Goal: Task Accomplishment & Management: Manage account settings

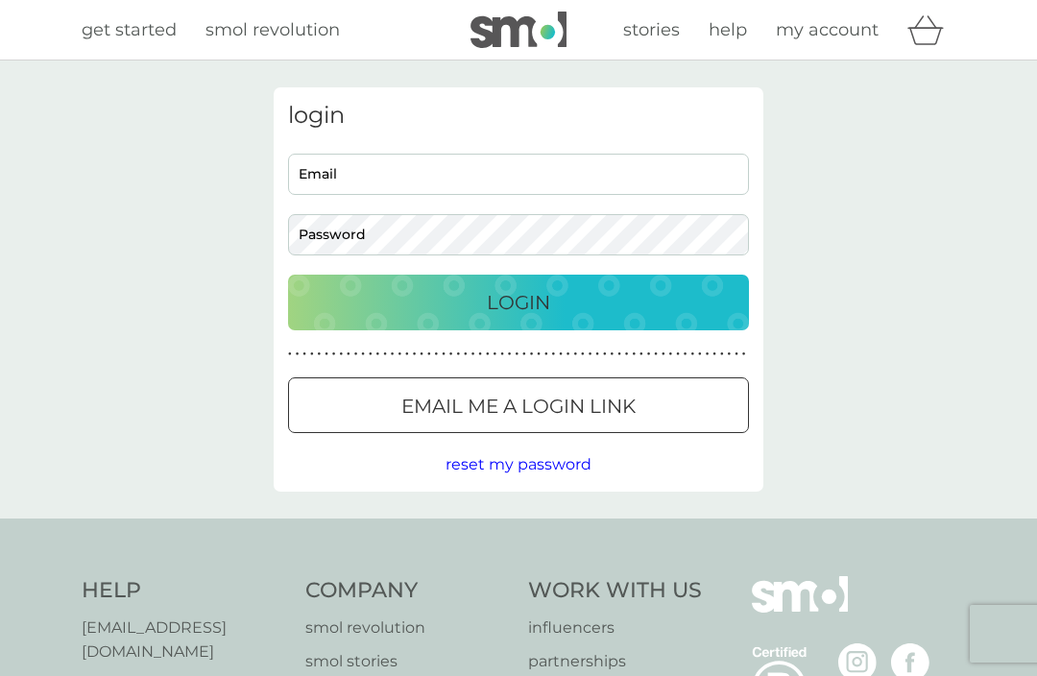
click at [560, 303] on div "Login" at bounding box center [518, 302] width 422 height 31
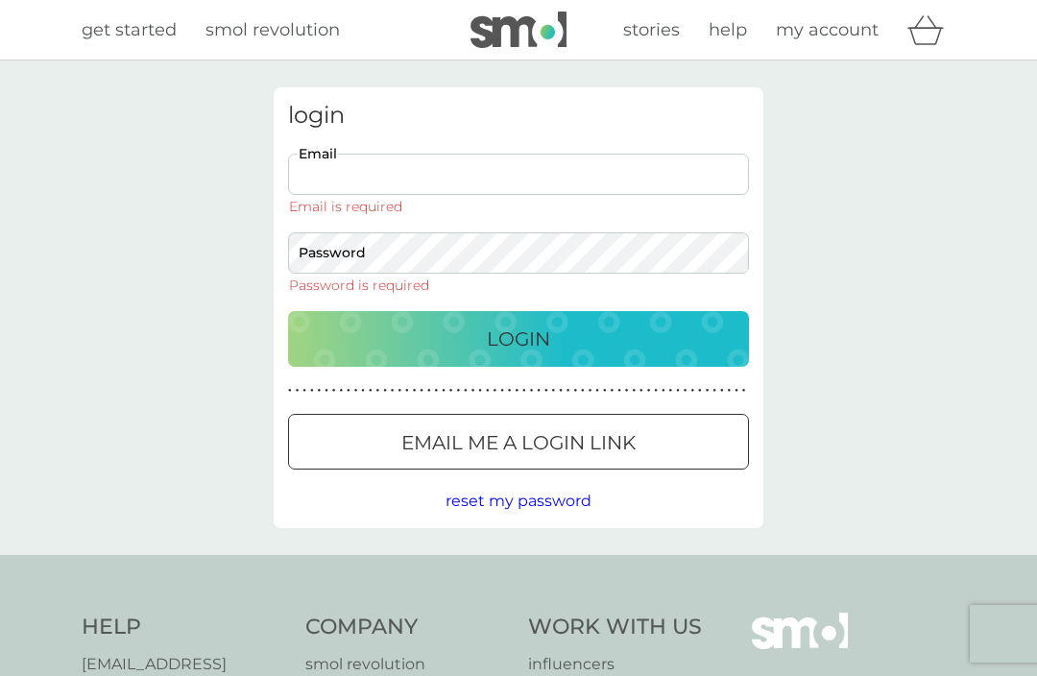
type input "[EMAIL_ADDRESS][DOMAIN_NAME]"
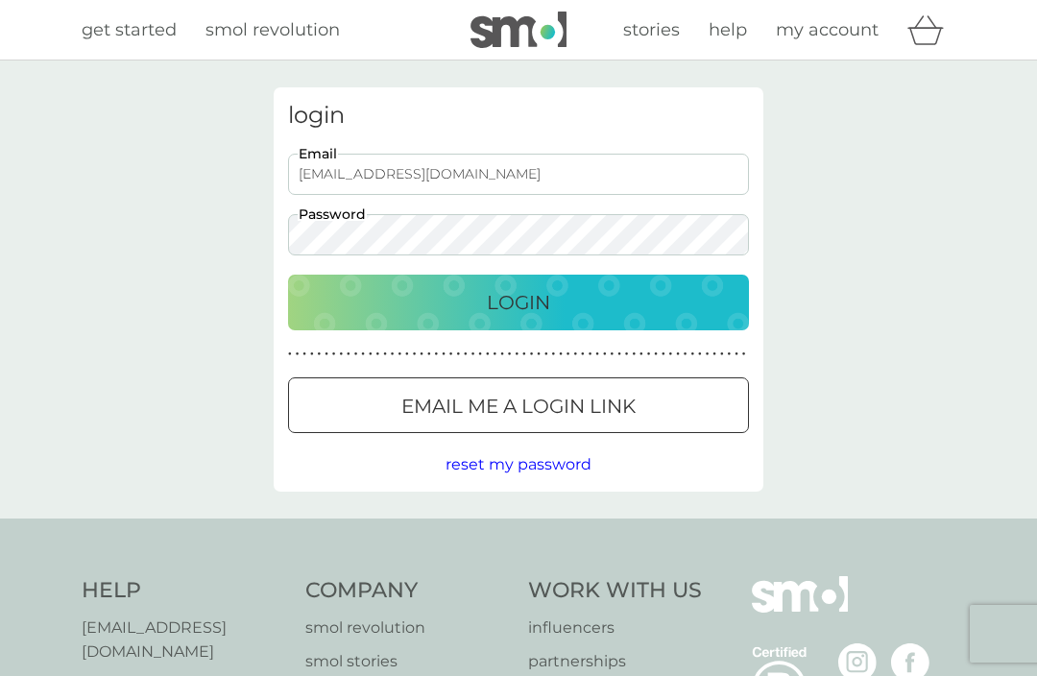
click at [518, 301] on button "Login" at bounding box center [518, 302] width 461 height 56
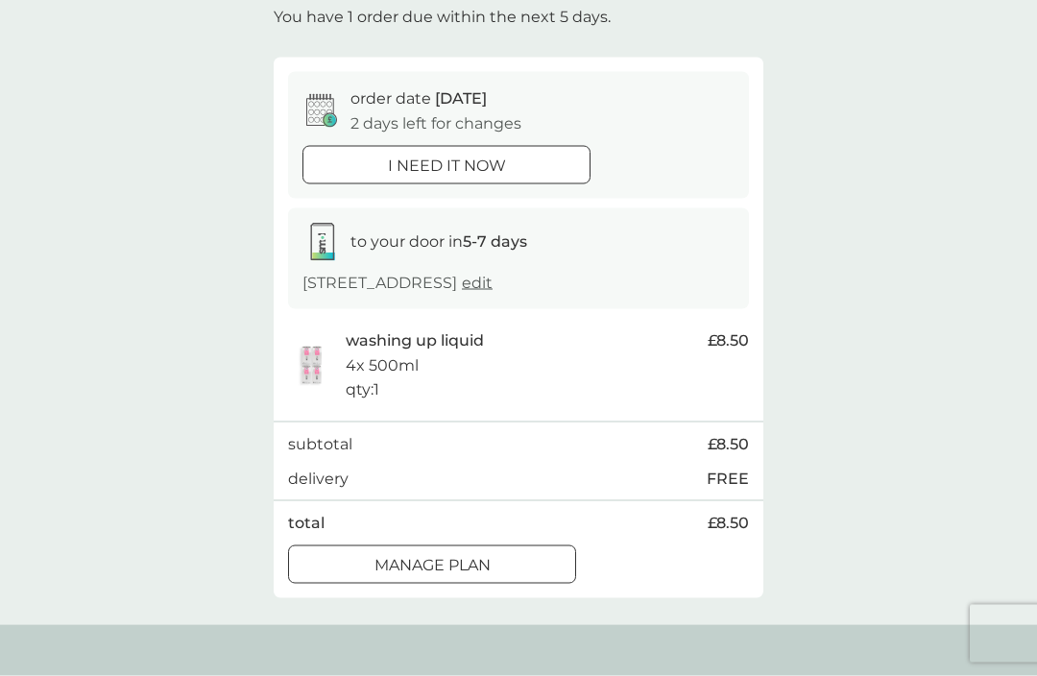
scroll to position [121, 0]
click at [492, 273] on span "edit" at bounding box center [477, 282] width 31 height 18
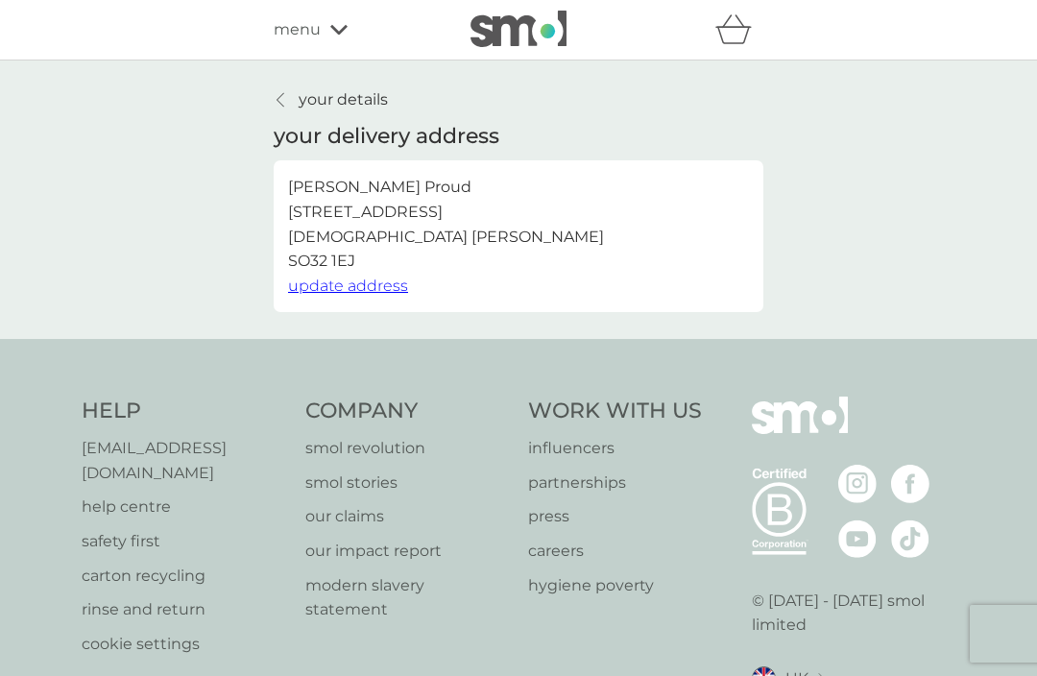
click at [274, 103] on link "your details" at bounding box center [331, 99] width 114 height 25
click at [331, 34] on icon at bounding box center [338, 30] width 17 height 12
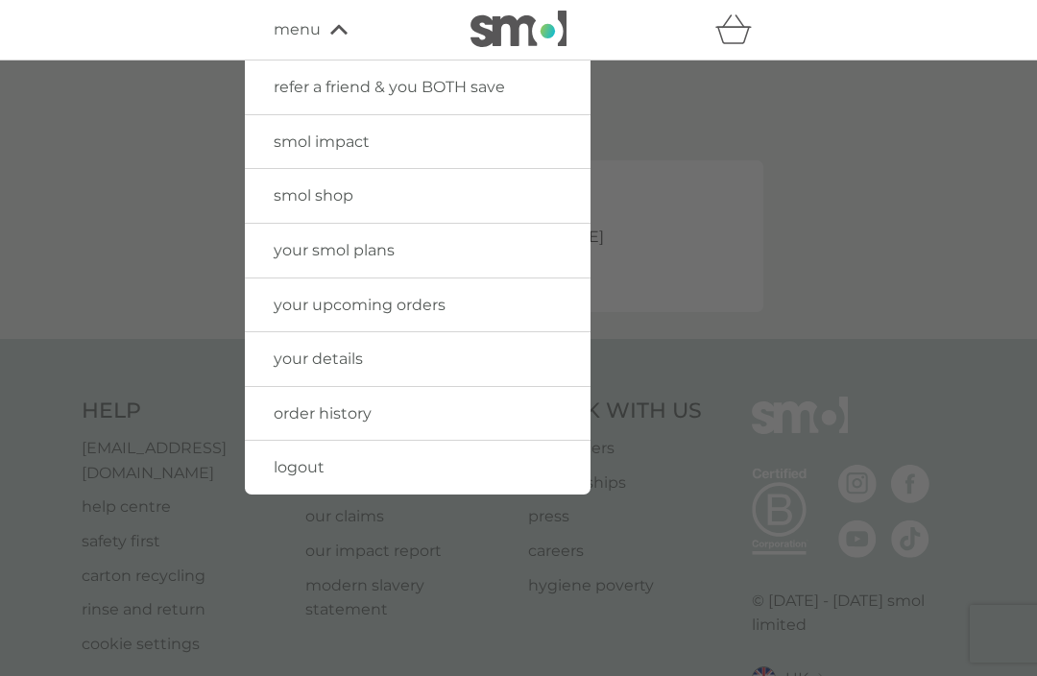
click at [468, 298] on link "your upcoming orders" at bounding box center [418, 305] width 346 height 54
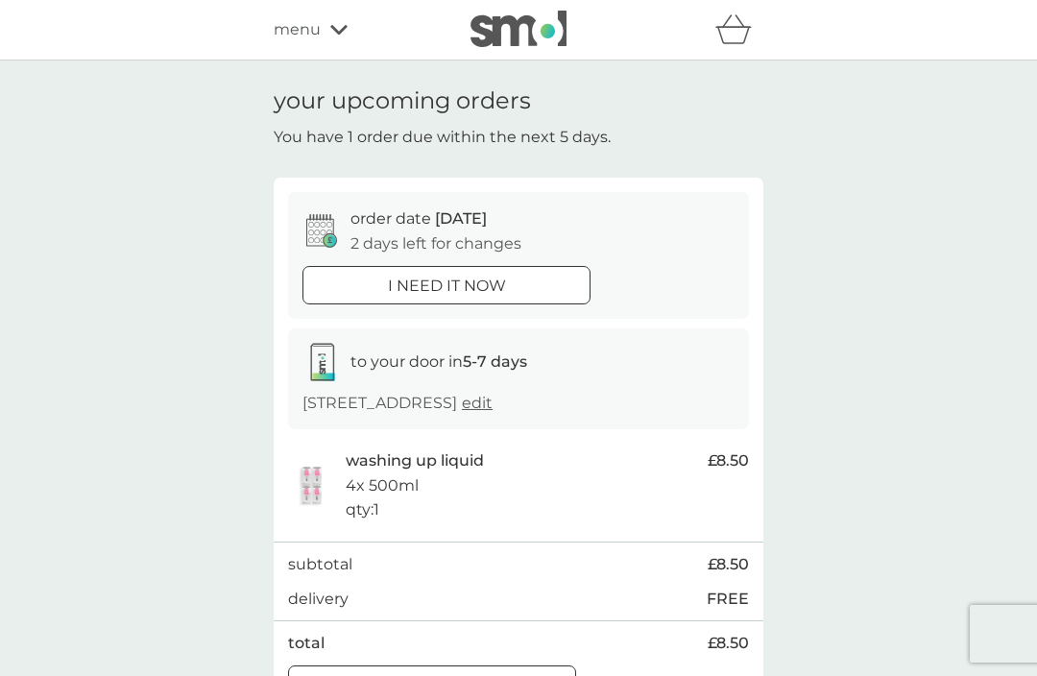
click at [428, 226] on p "order date [DATE]" at bounding box center [418, 218] width 136 height 25
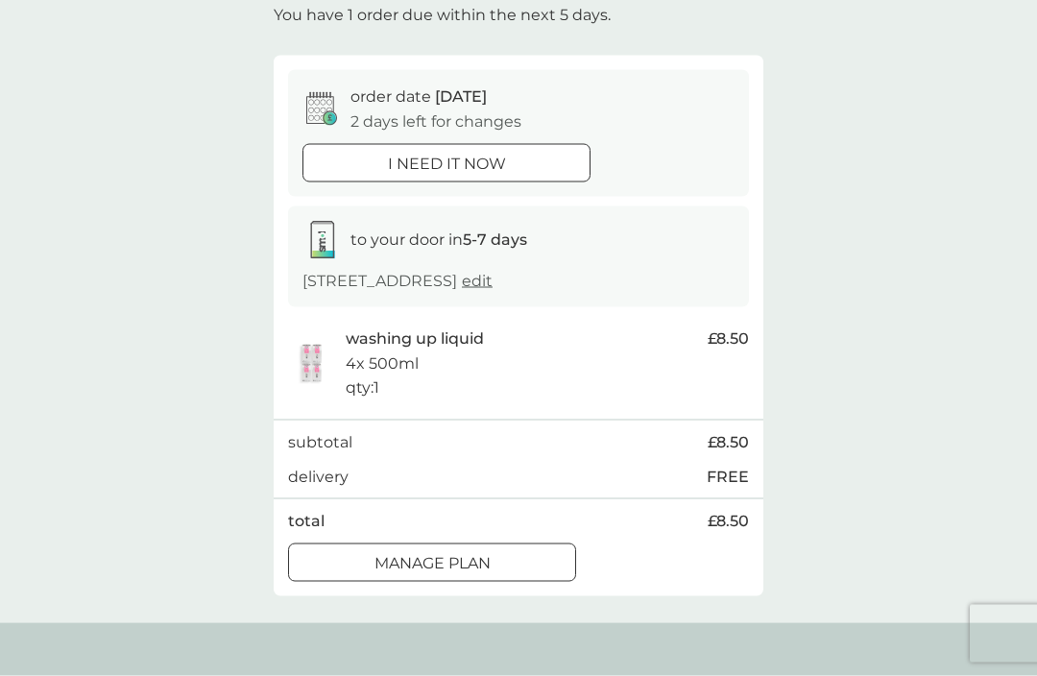
scroll to position [131, 0]
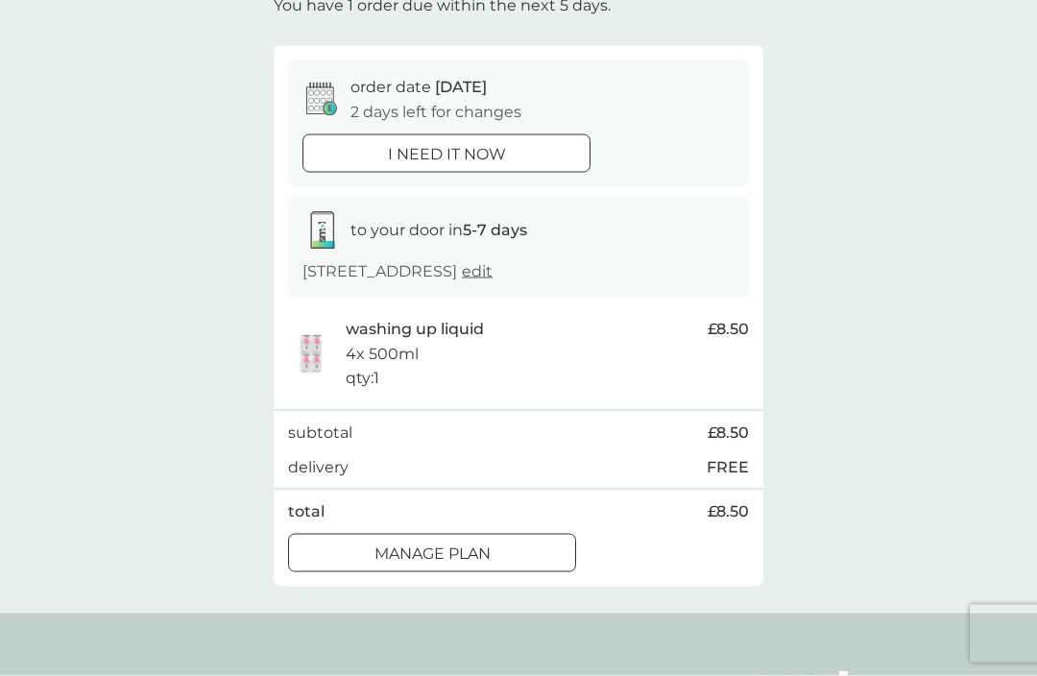
click at [459, 545] on div at bounding box center [431, 553] width 69 height 20
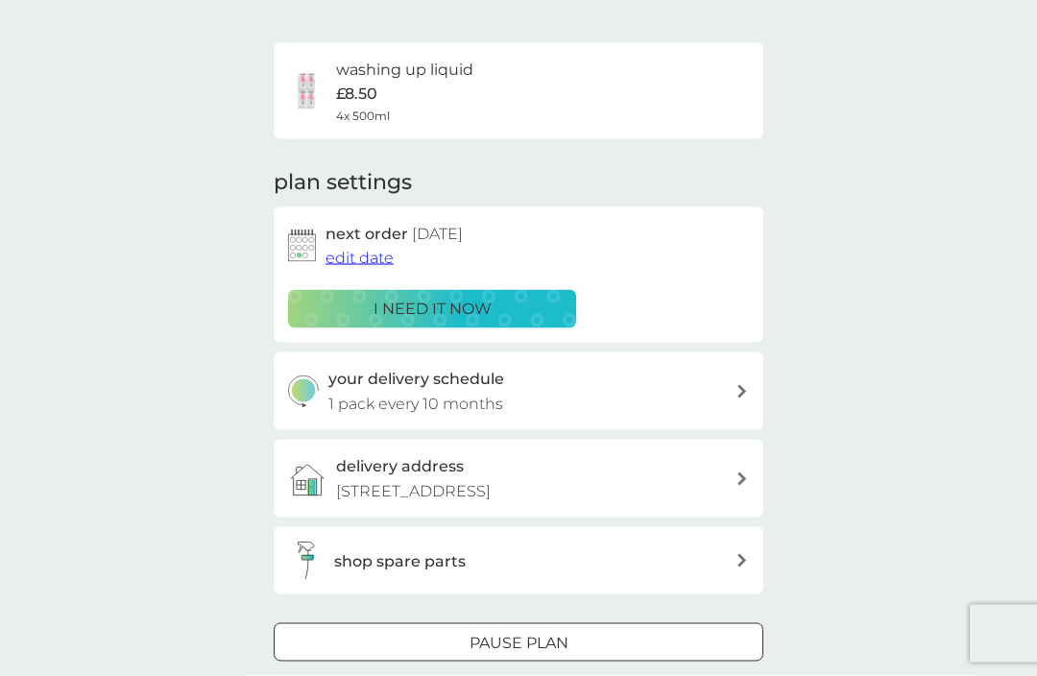
scroll to position [120, 0]
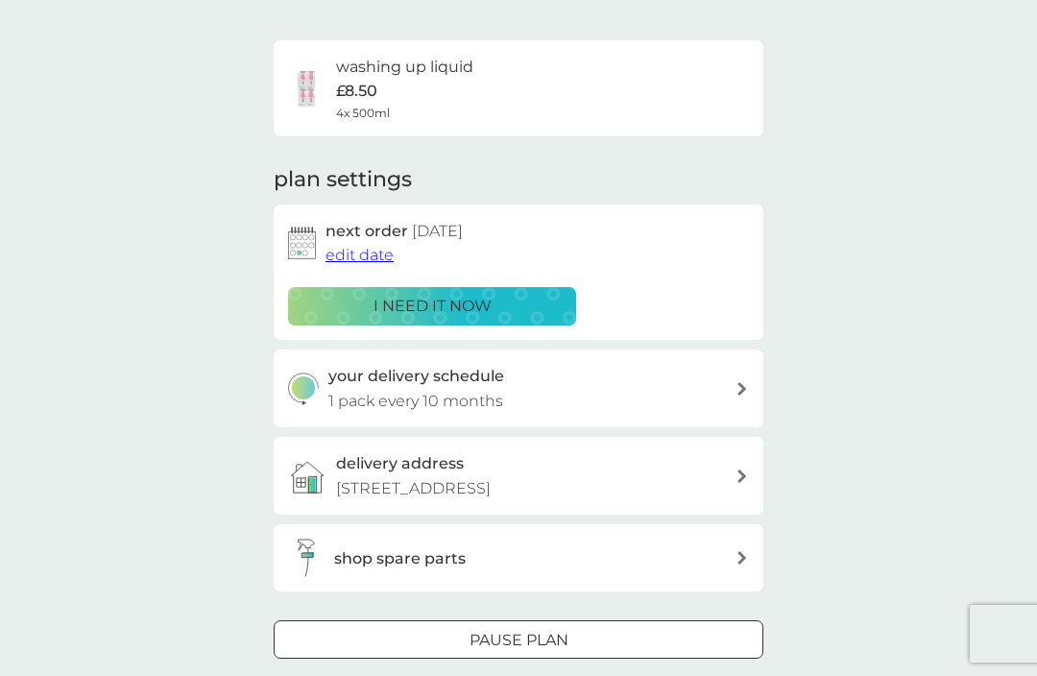
click at [346, 249] on span "edit date" at bounding box center [359, 255] width 68 height 18
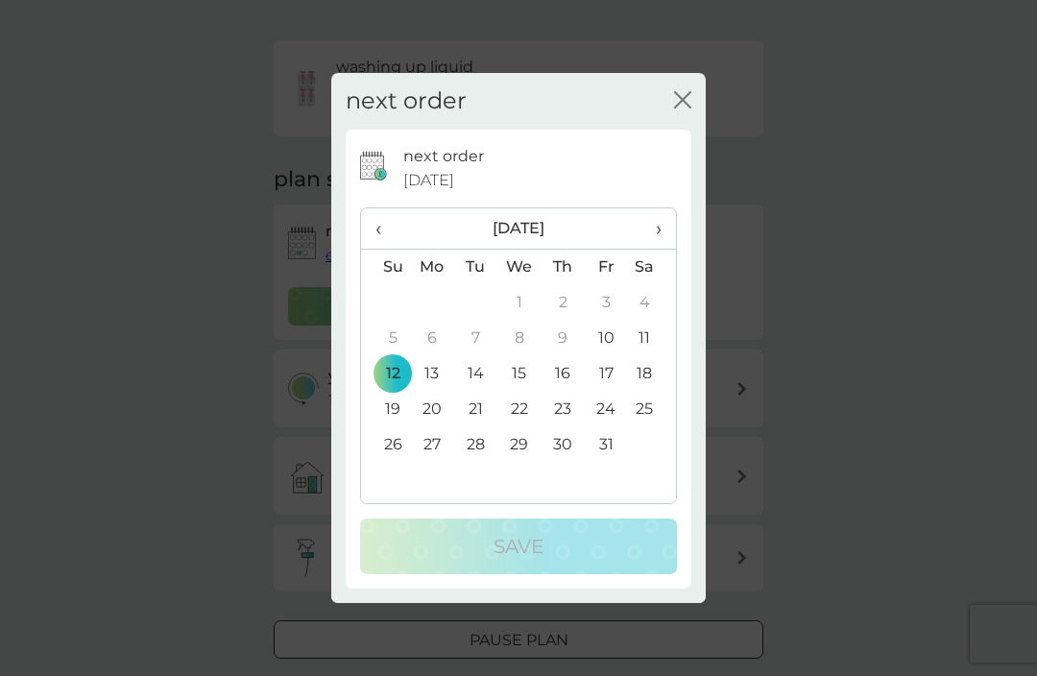
click at [659, 249] on span "›" at bounding box center [651, 228] width 19 height 40
click at [393, 498] on td "30" at bounding box center [385, 481] width 49 height 36
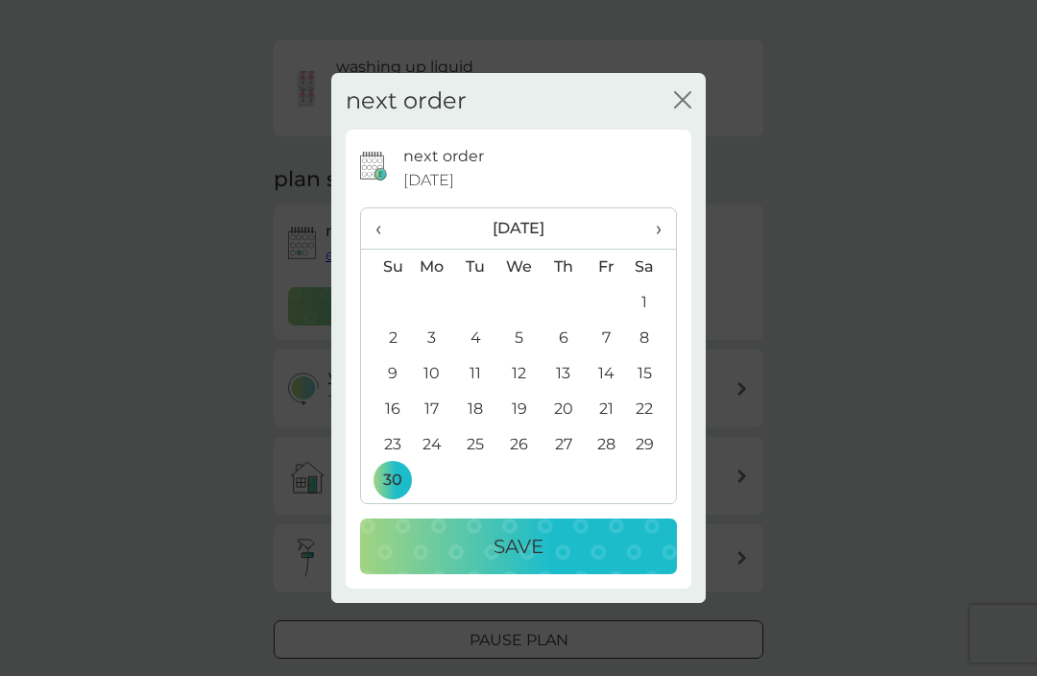
click at [550, 561] on div "Save" at bounding box center [518, 546] width 278 height 31
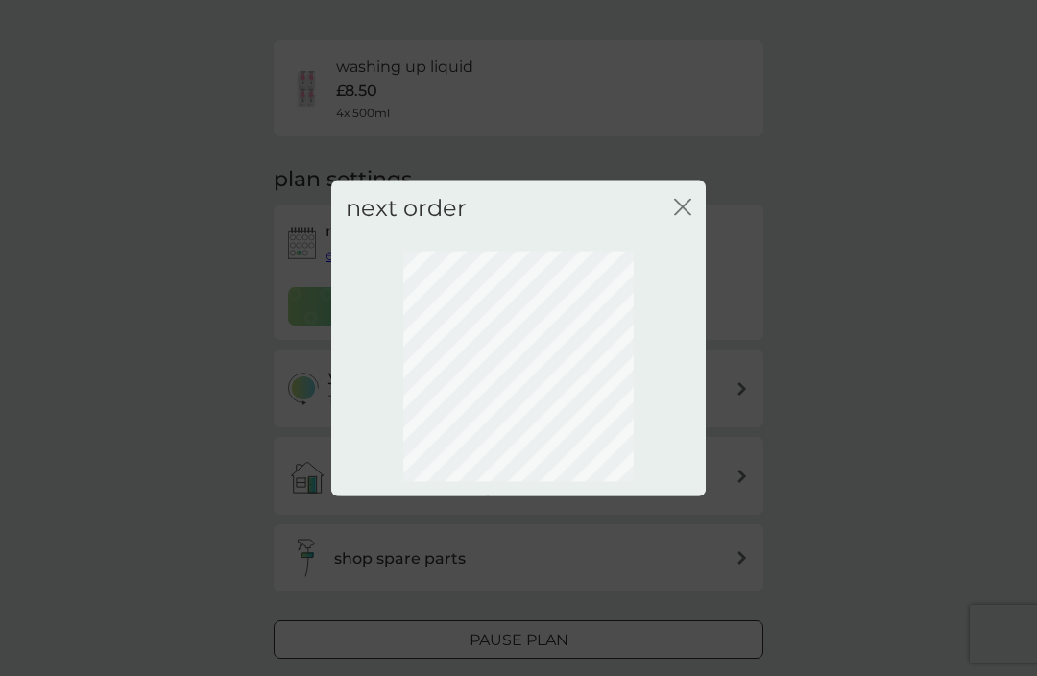
scroll to position [64, 0]
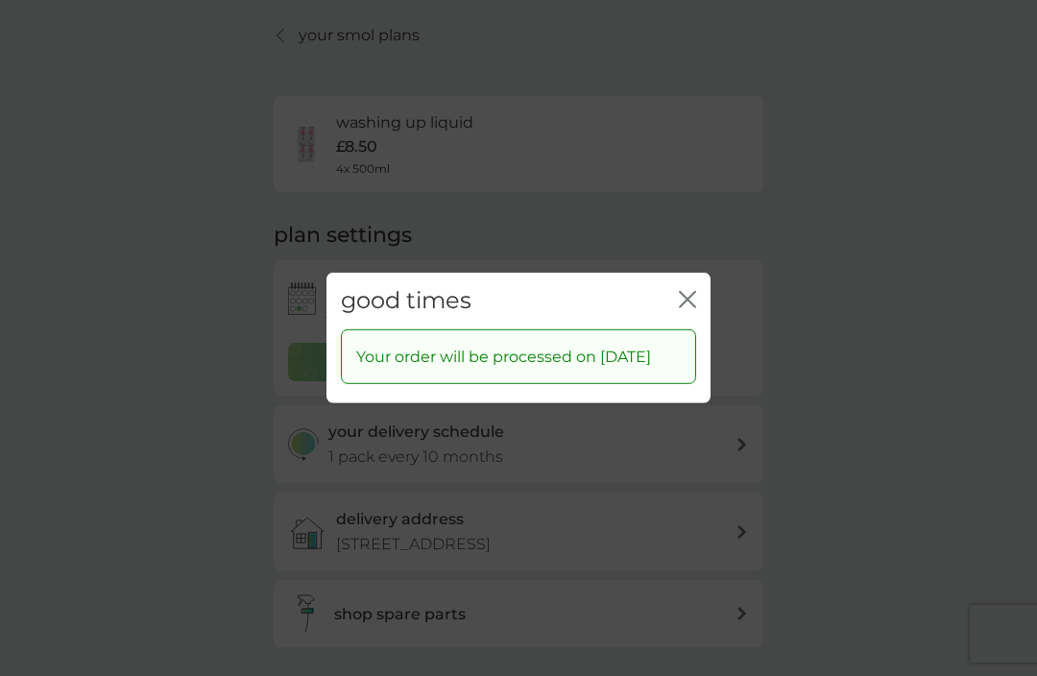
click at [693, 307] on icon "close" at bounding box center [691, 299] width 8 height 15
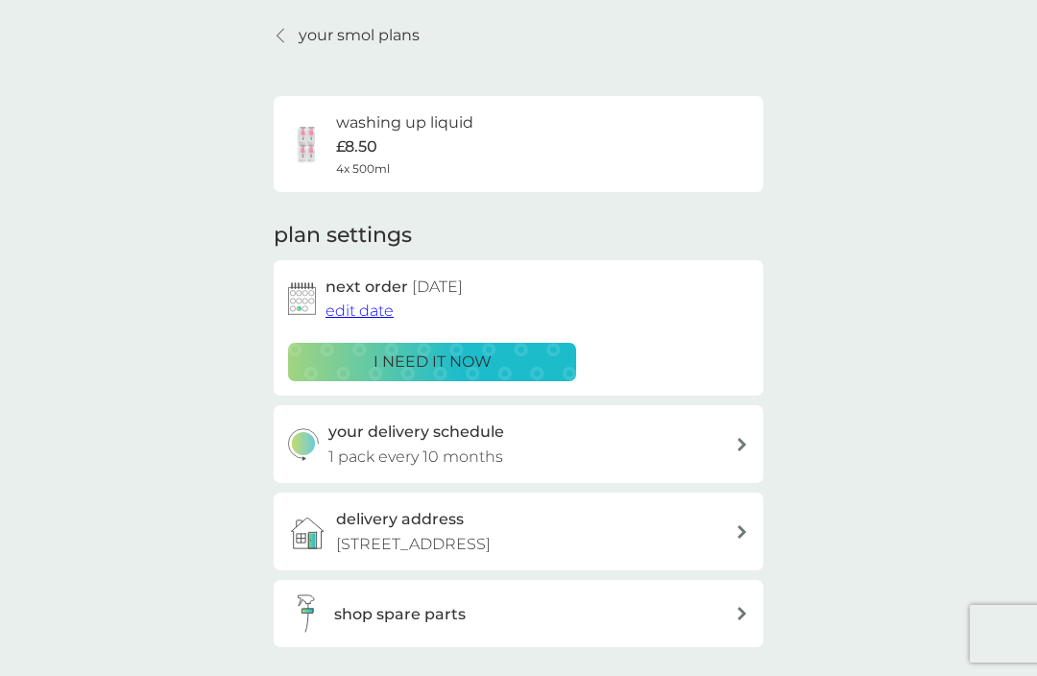
scroll to position [0, 0]
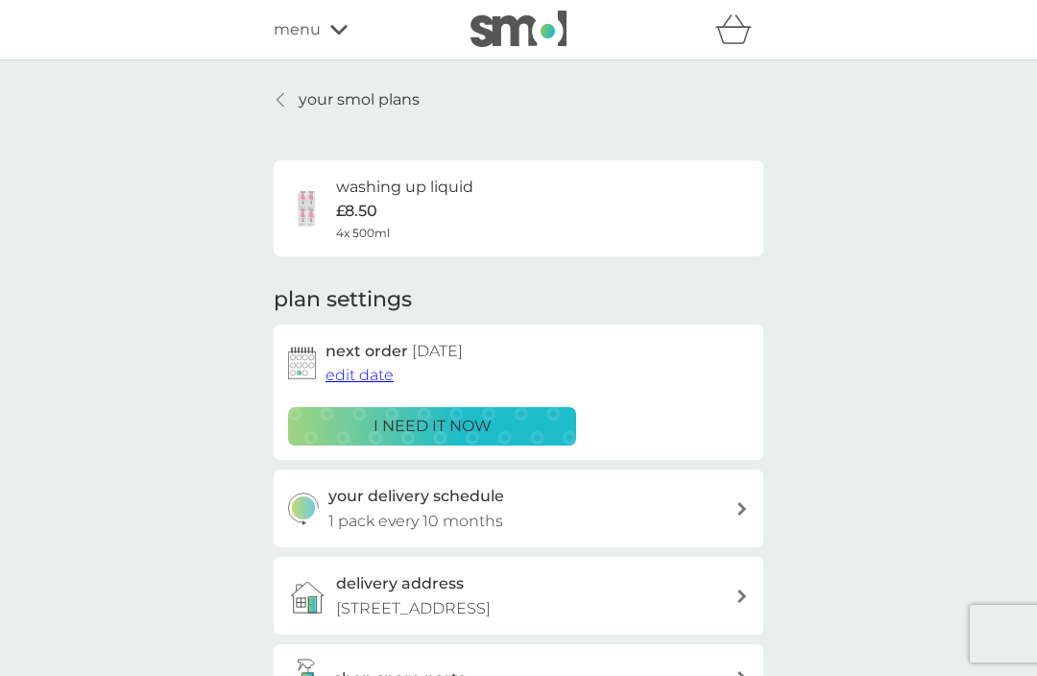
click at [332, 26] on icon at bounding box center [338, 30] width 17 height 12
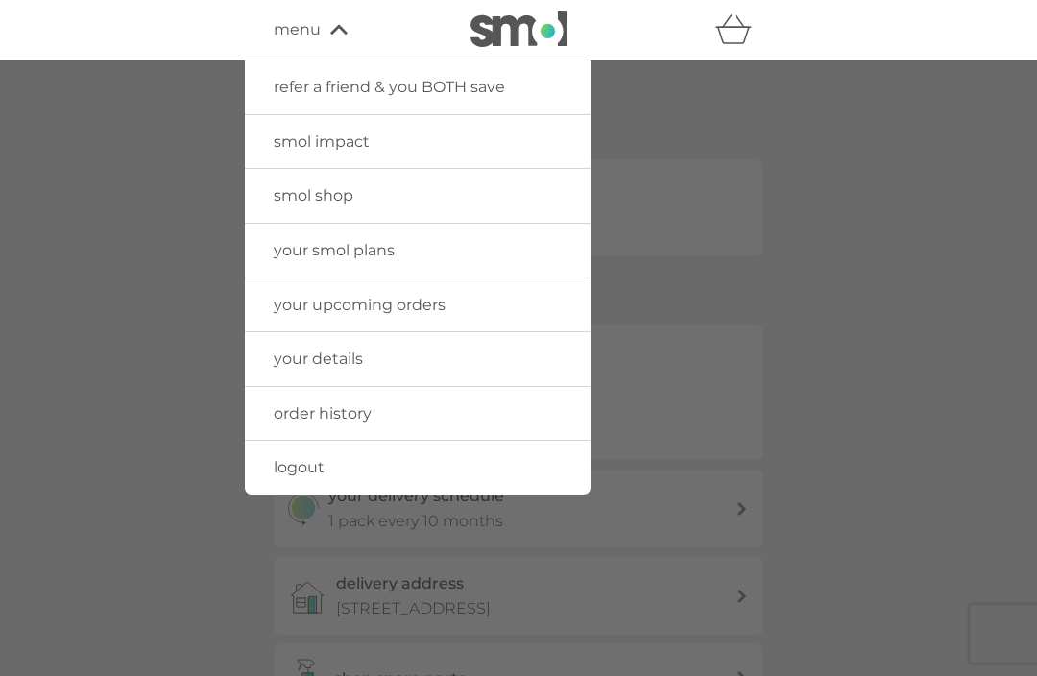
click at [359, 464] on link "logout" at bounding box center [418, 468] width 346 height 54
